Goal: Ask a question

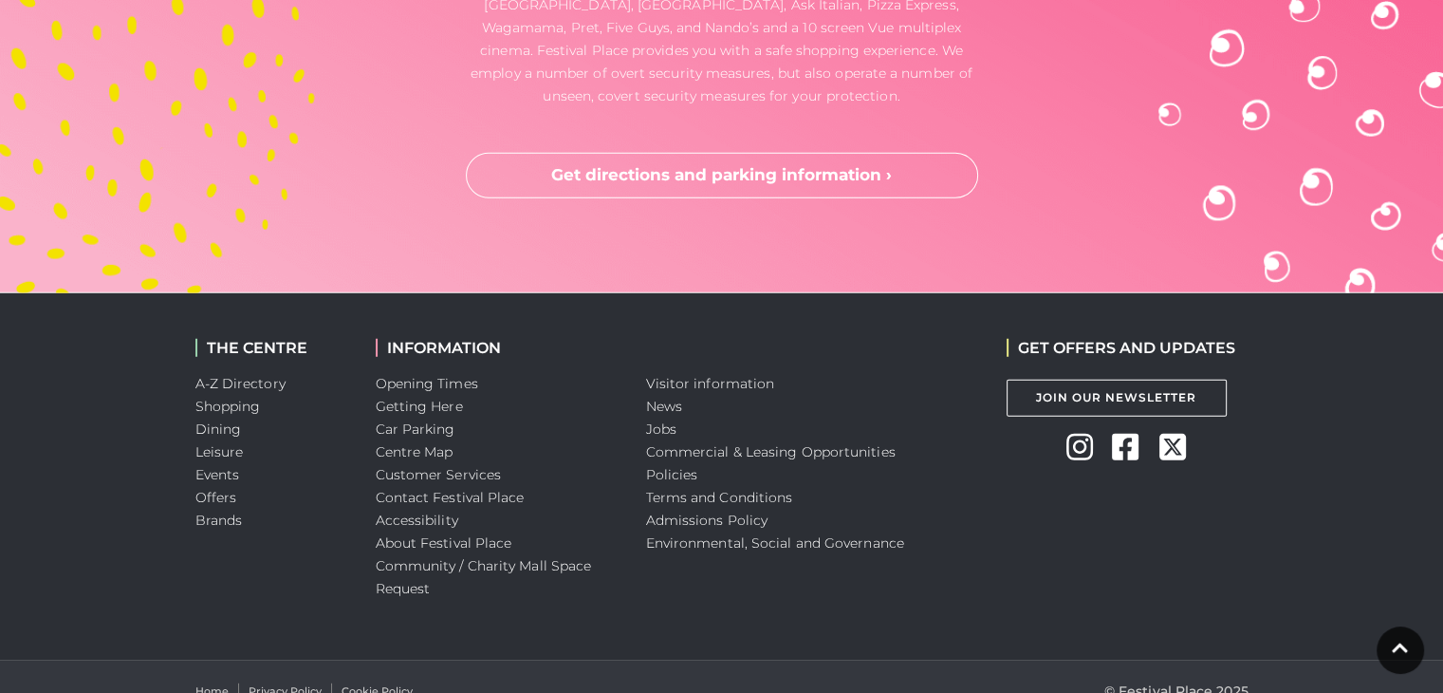
scroll to position [5149, 0]
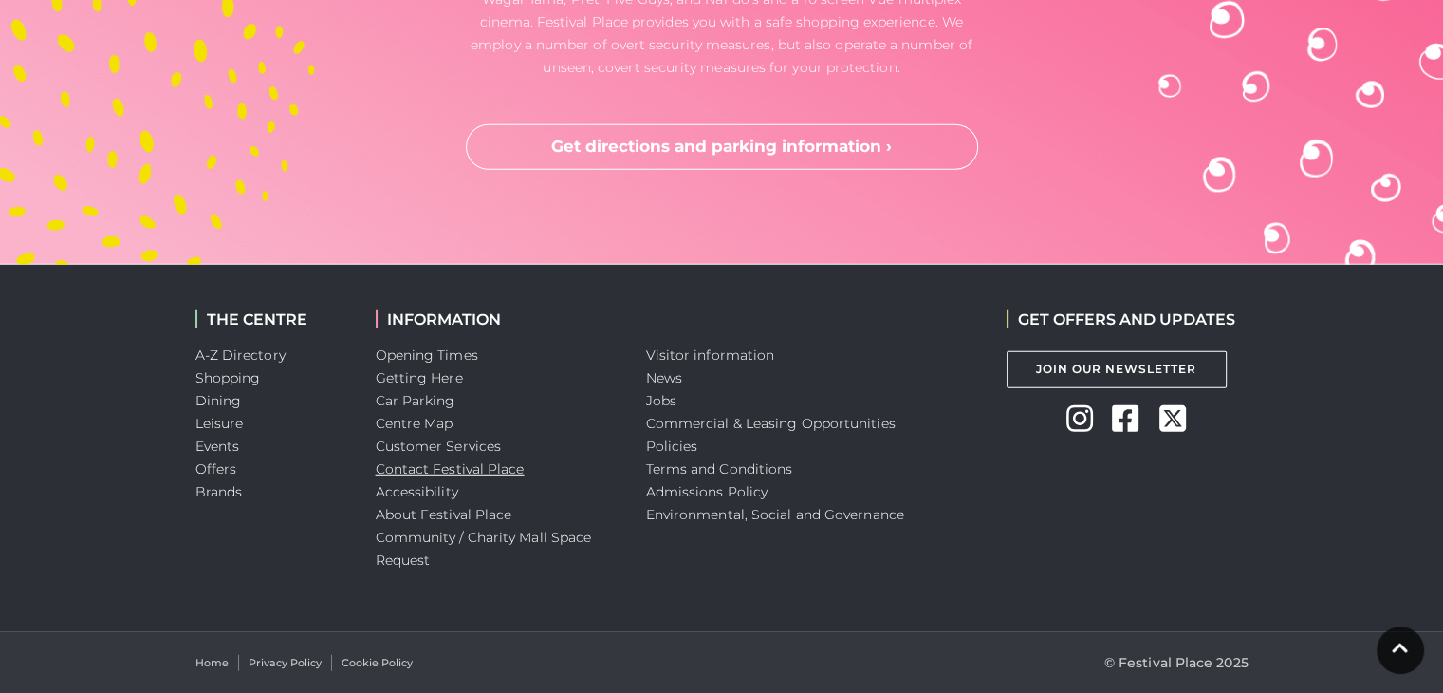
click at [425, 468] on link "Contact Festival Place" at bounding box center [450, 468] width 149 height 17
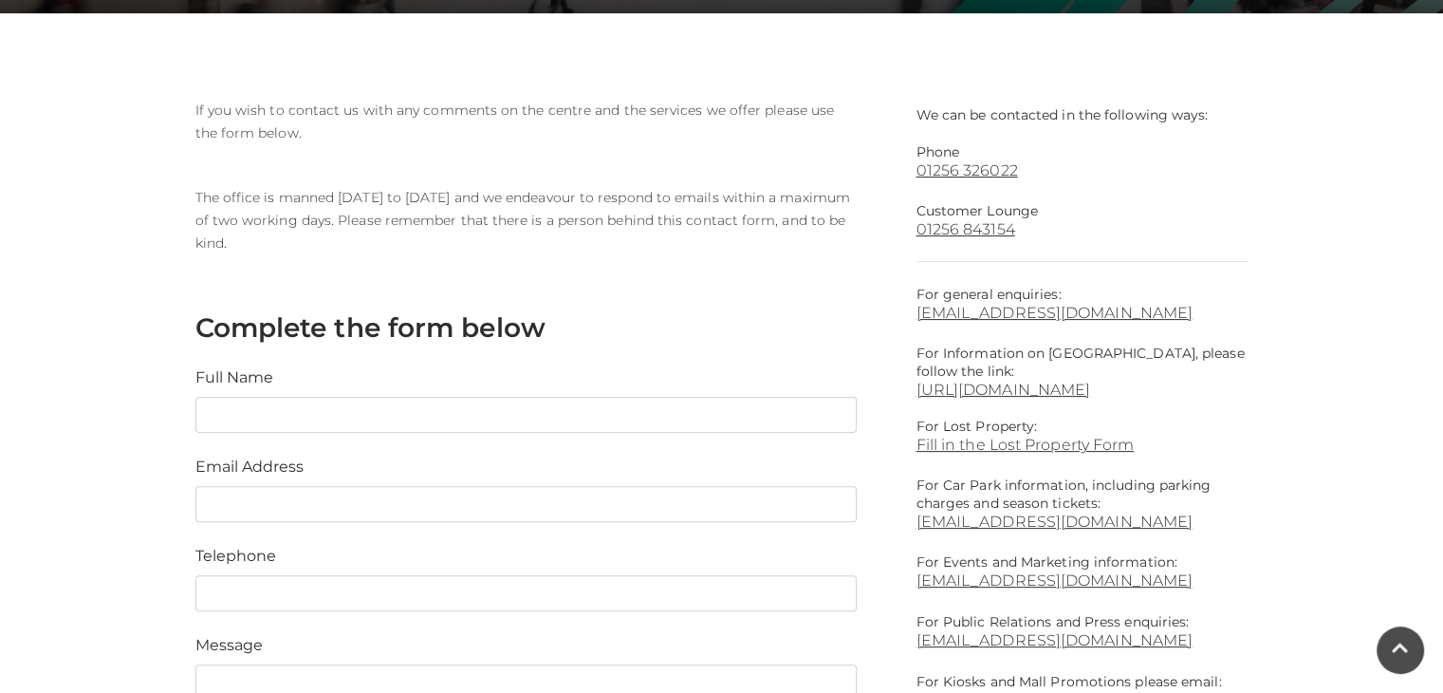
scroll to position [466, 0]
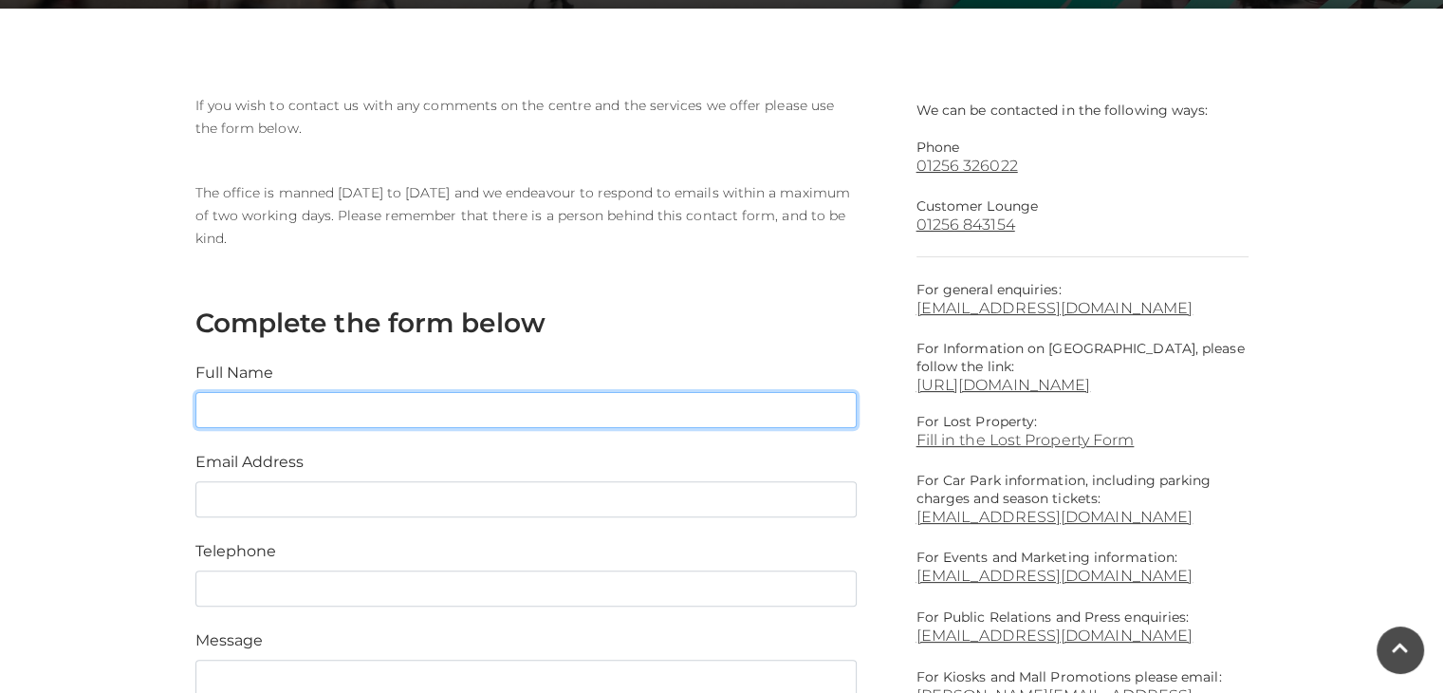
click at [353, 411] on input "text" at bounding box center [526, 410] width 661 height 36
type input "Gwydion Clifford-Jones"
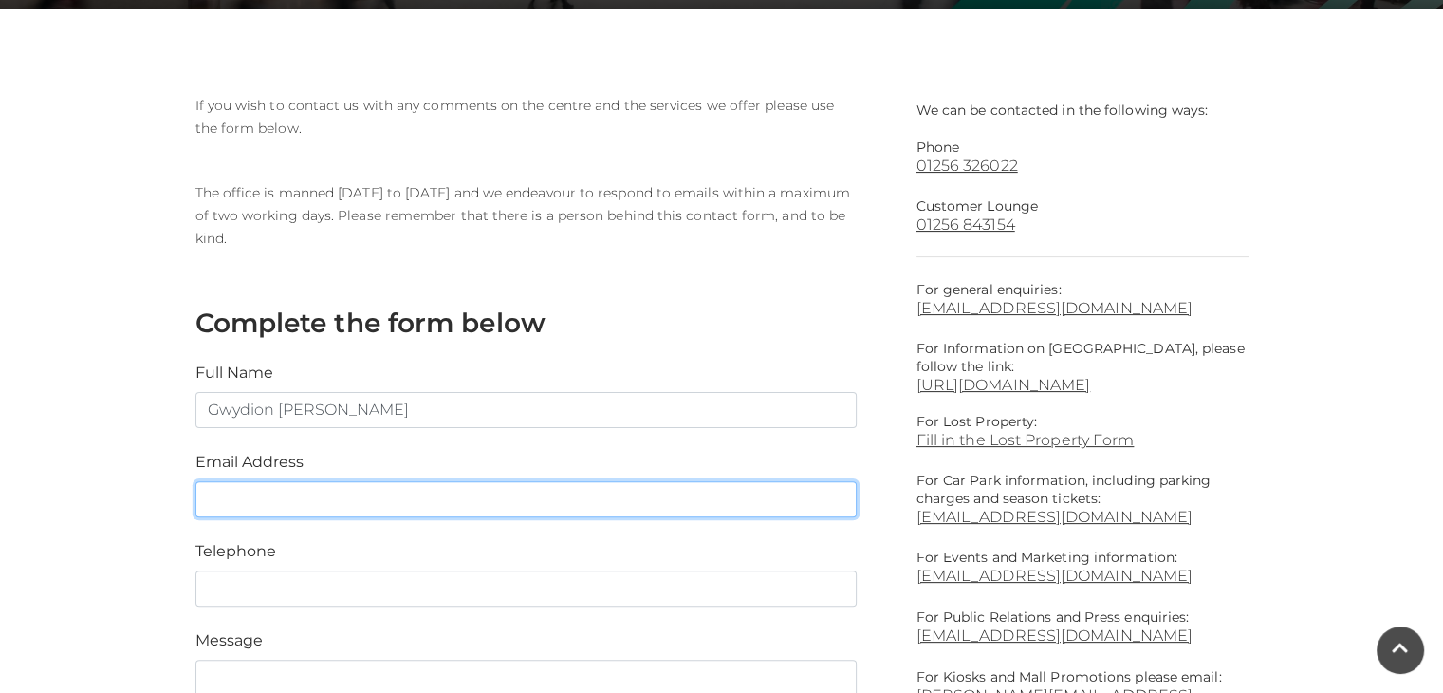
click at [288, 490] on input "email" at bounding box center [526, 499] width 661 height 36
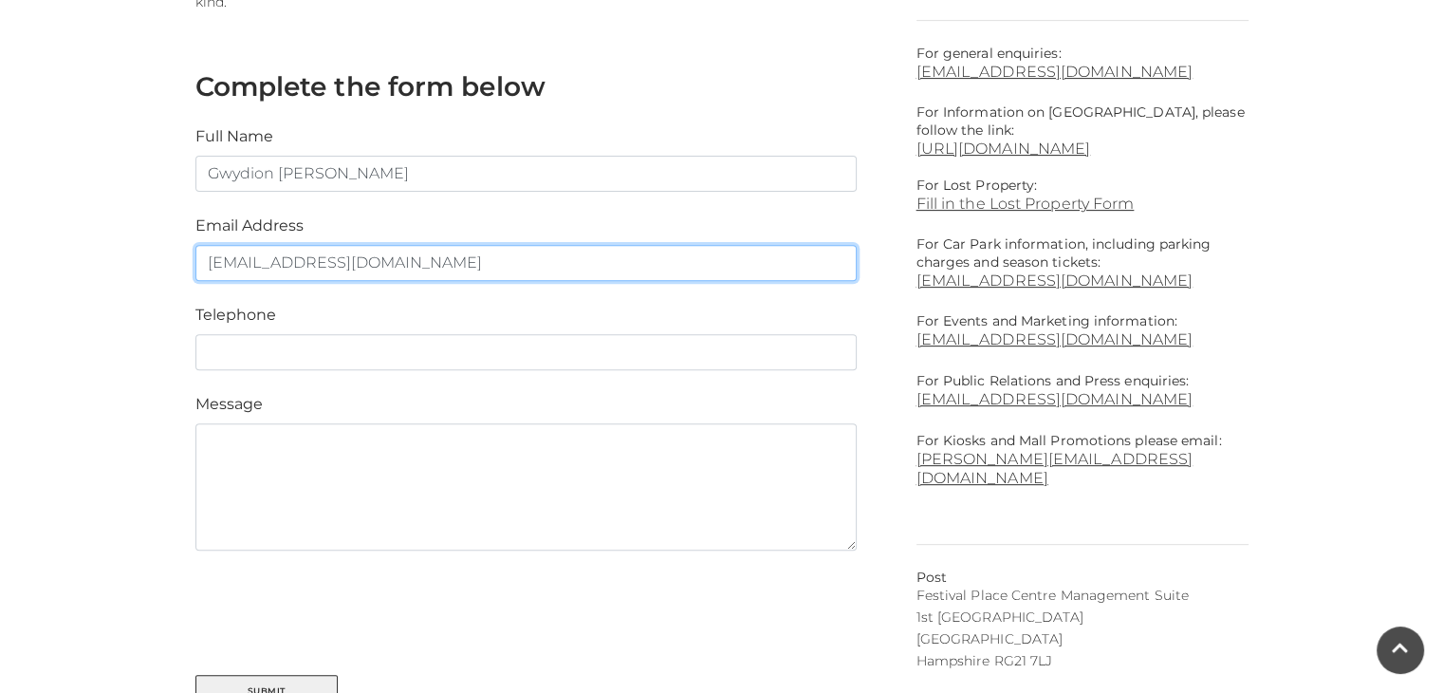
scroll to position [720, 0]
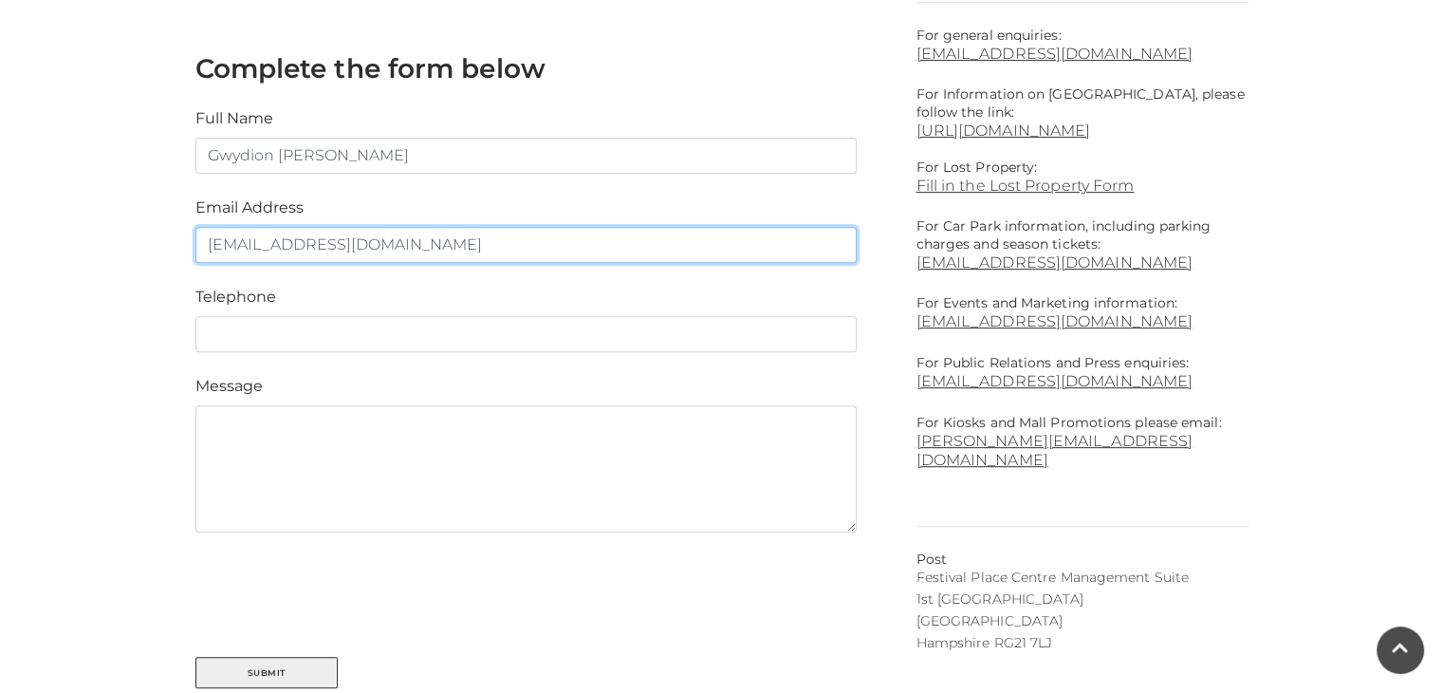
type input "gwydioncliffordjones@gmail.com"
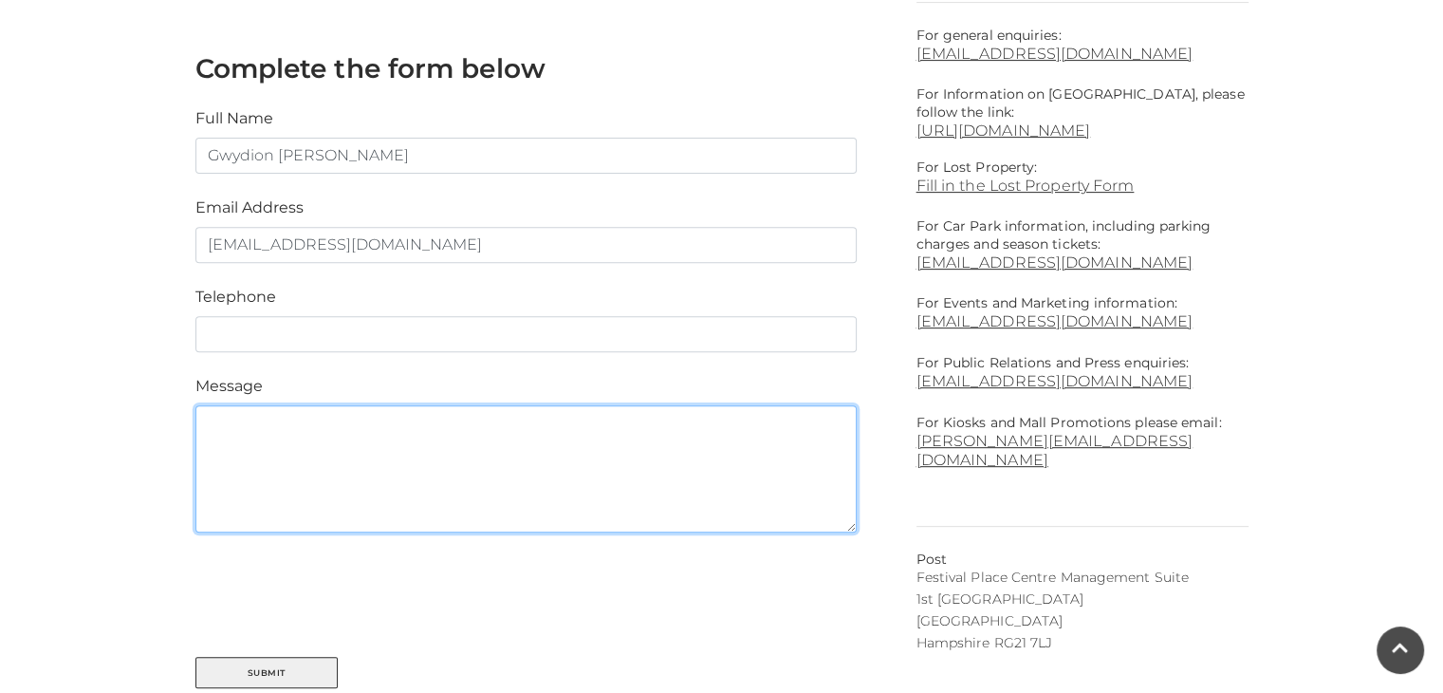
click at [601, 477] on textarea at bounding box center [526, 468] width 661 height 127
paste textarea "Hi, I would like to know what your policies on recording in the centre are? Tha…"
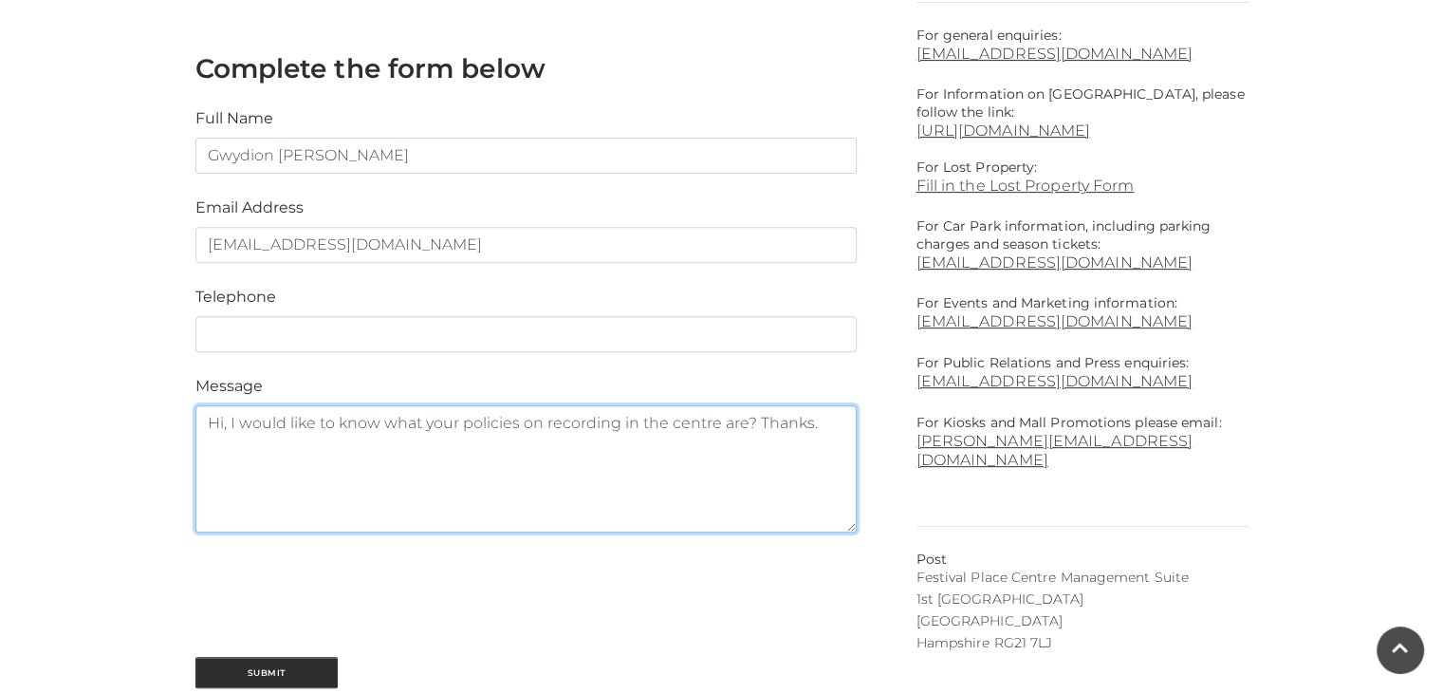
type textarea "Hi, I would like to know what your policies on recording in the centre are? Tha…"
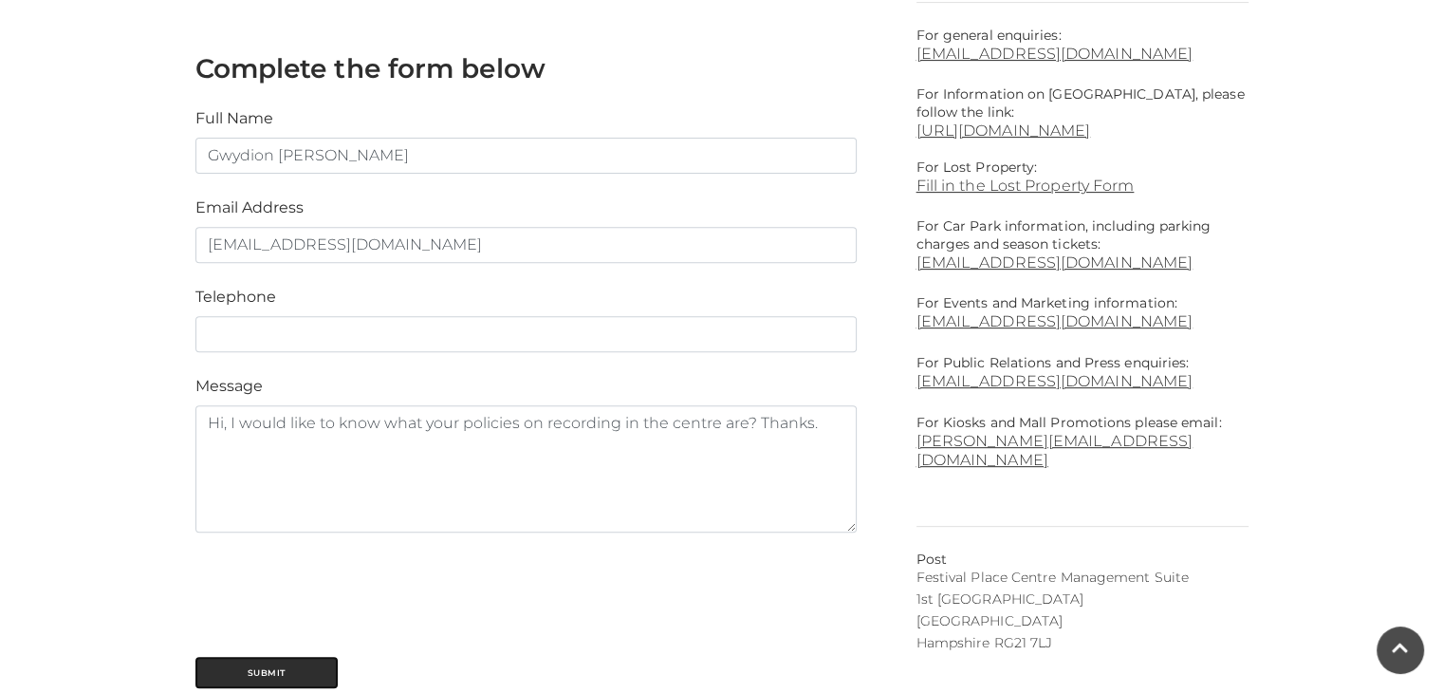
click at [266, 675] on button "Submit" at bounding box center [267, 672] width 142 height 31
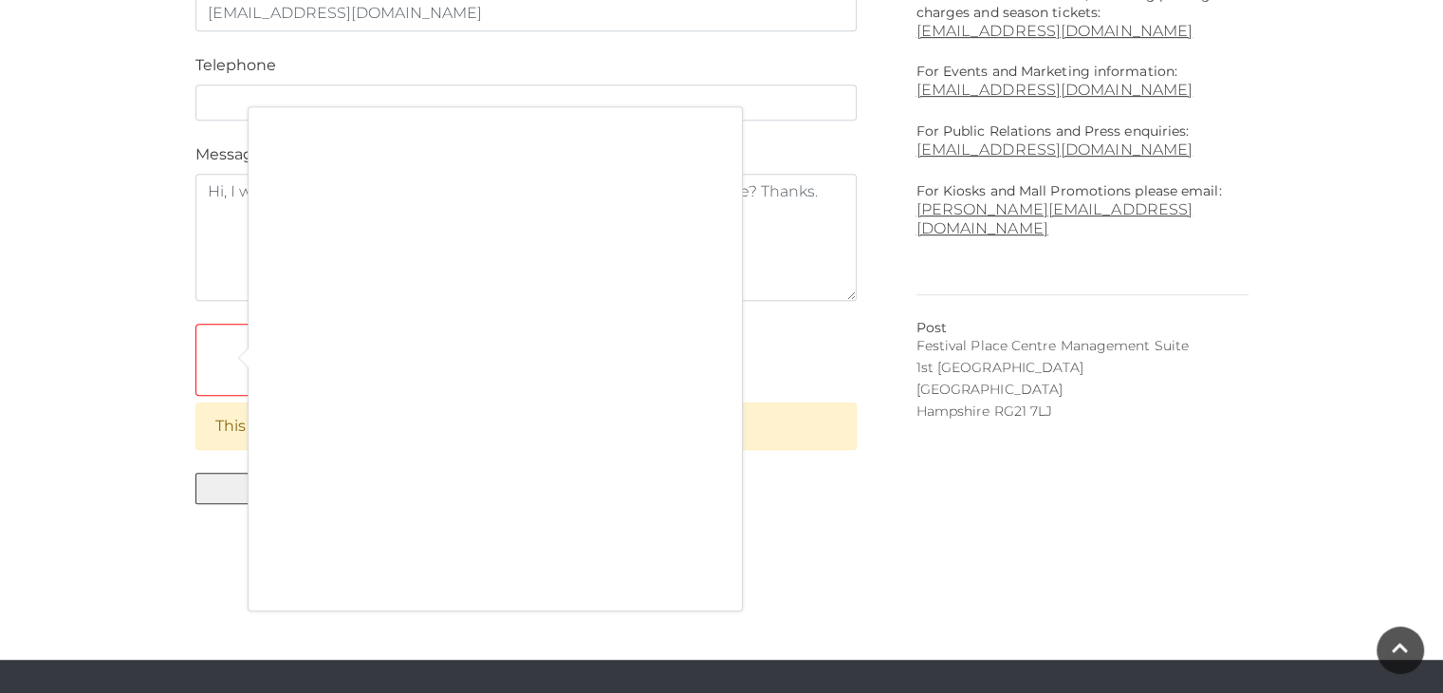
scroll to position [904, 0]
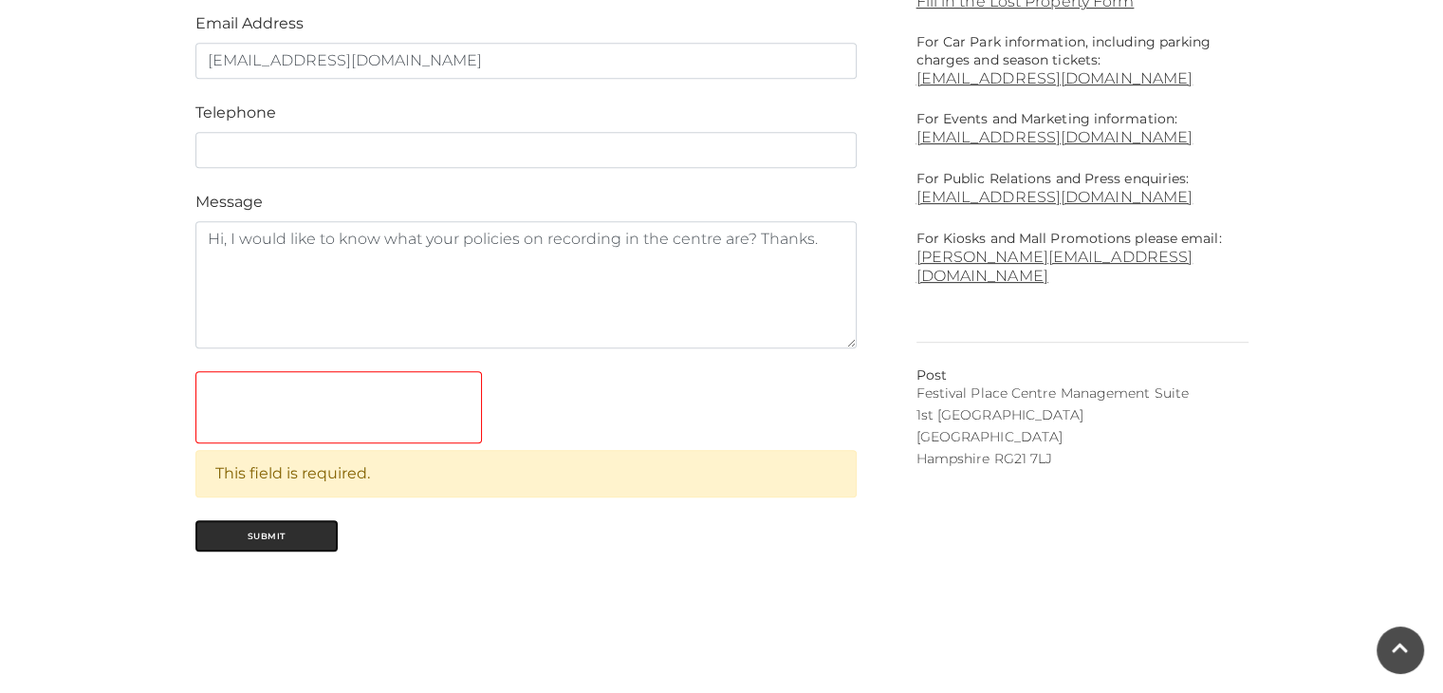
click at [262, 535] on button "Submit" at bounding box center [267, 535] width 142 height 31
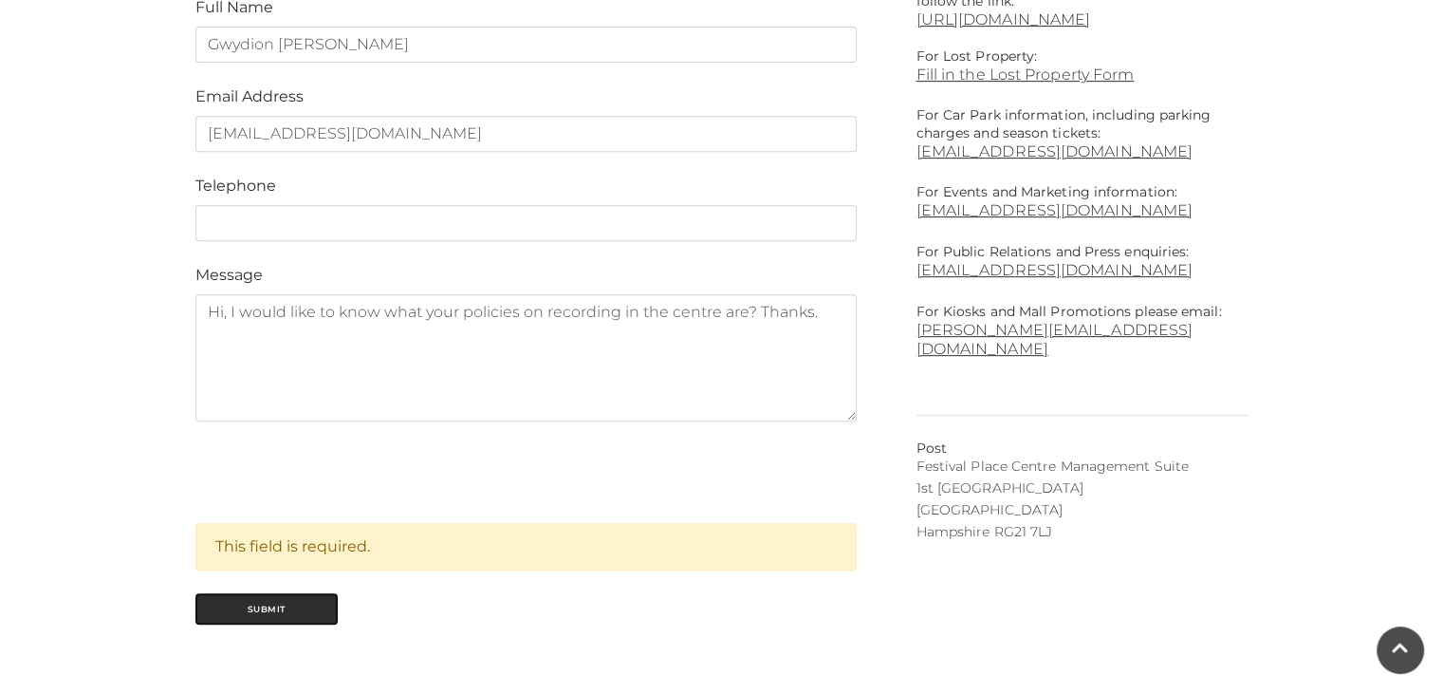
scroll to position [864, 0]
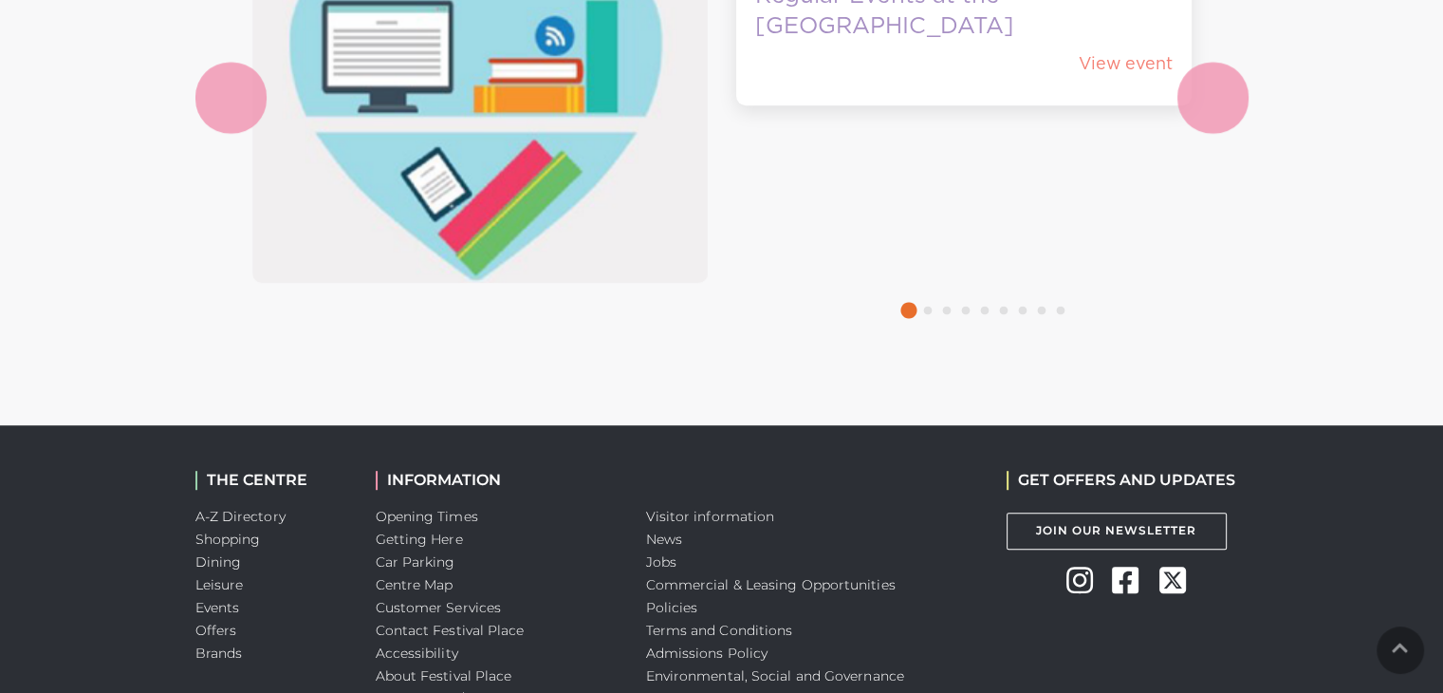
scroll to position [1143, 0]
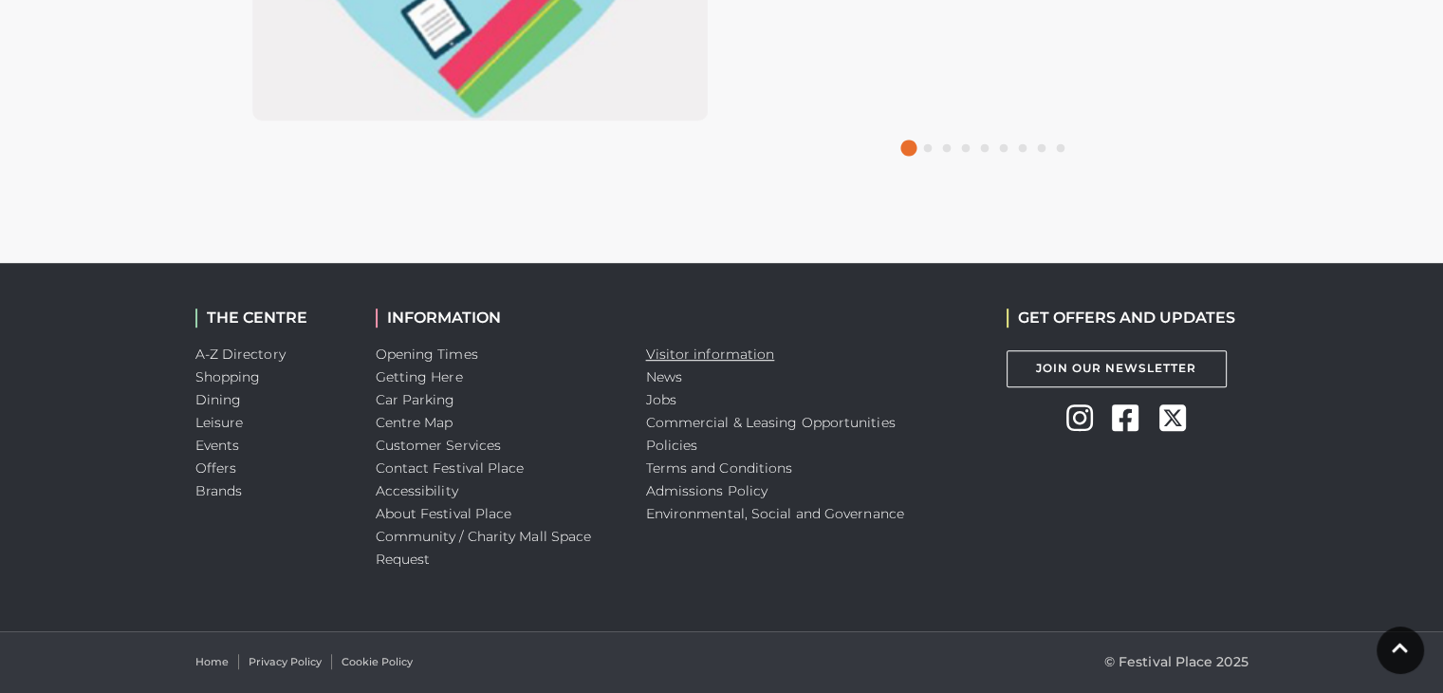
click at [721, 354] on link "Visitor information" at bounding box center [710, 353] width 129 height 17
